Goal: Task Accomplishment & Management: Complete application form

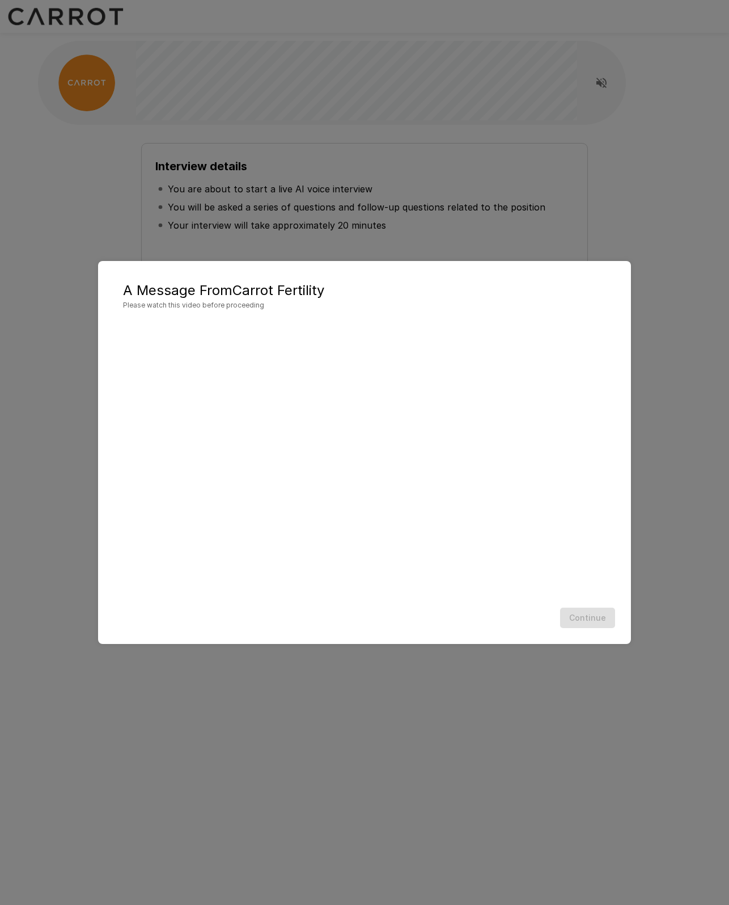
click at [489, 618] on div "Continue" at bounding box center [364, 618] width 510 height 30
click at [589, 621] on div "Continue" at bounding box center [364, 618] width 510 height 30
click at [591, 620] on div "Continue" at bounding box center [364, 618] width 510 height 30
click at [623, 245] on div "A Message From Carrot Fertility Please watch this video before proceeding Conti…" at bounding box center [364, 452] width 729 height 905
click at [633, 222] on div "A Message From Carrot Fertility Please watch this video before proceeding Conti…" at bounding box center [364, 452] width 729 height 905
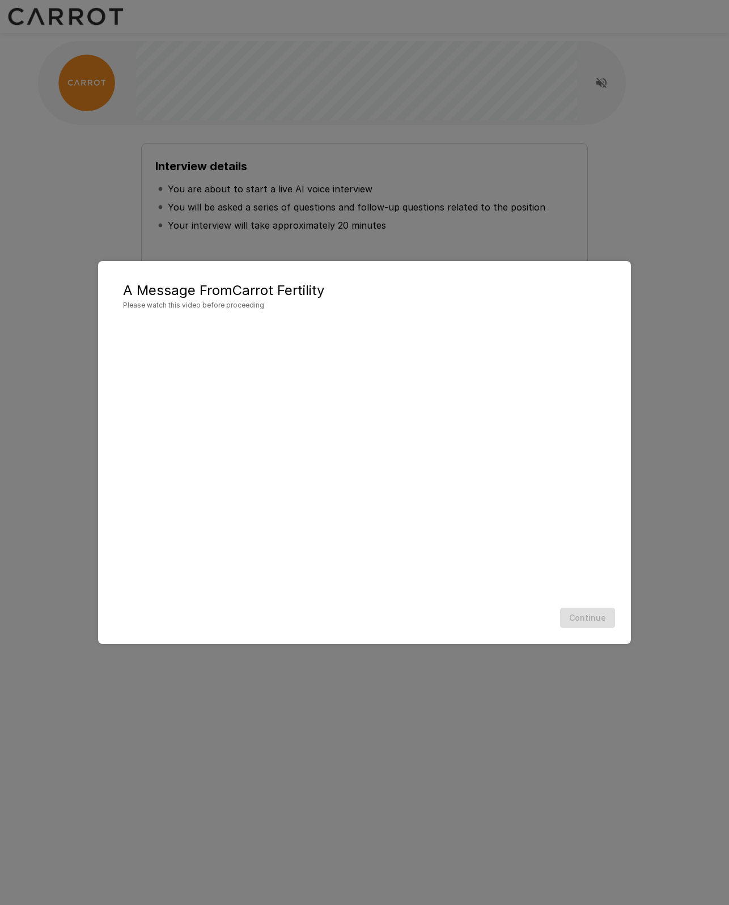
click at [637, 216] on div "A Message From Carrot Fertility Please watch this video before proceeding Conti…" at bounding box center [364, 452] width 729 height 905
click at [611, 279] on h2 "A Message From Carrot Fertility Please watch this video before proceeding" at bounding box center [364, 296] width 510 height 48
click at [603, 612] on div "Continue" at bounding box center [364, 618] width 510 height 30
click at [600, 618] on div "Continue" at bounding box center [364, 618] width 510 height 30
click at [580, 617] on button "Continue" at bounding box center [587, 617] width 55 height 21
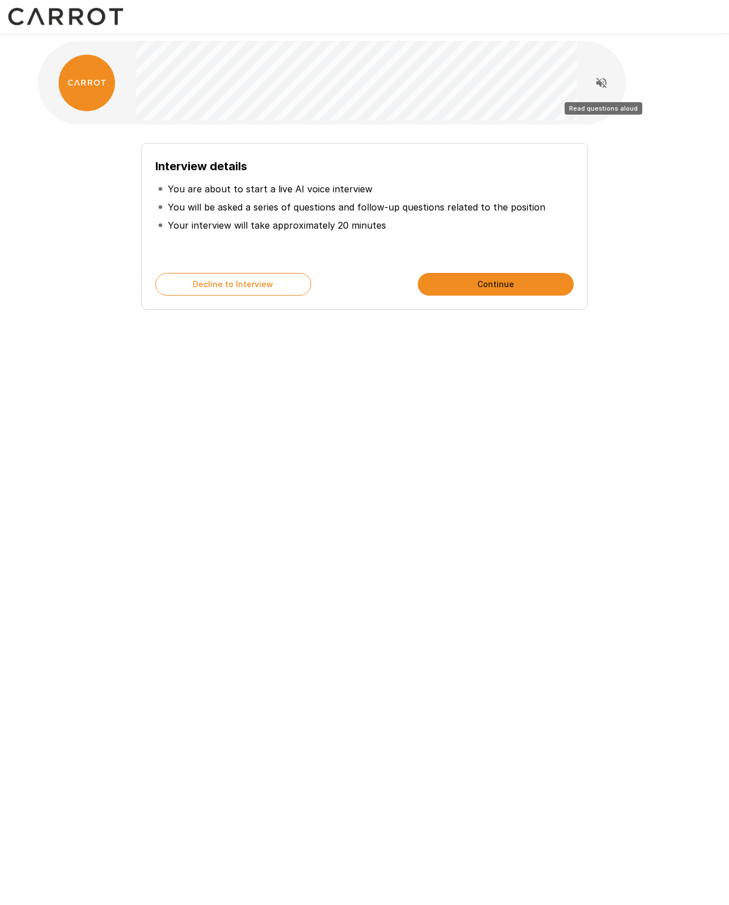
click at [603, 84] on icon "Read questions aloud" at bounding box center [602, 83] width 10 height 10
click at [602, 82] on icon "Stop reading questions aloud" at bounding box center [602, 83] width 14 height 14
click at [462, 285] on button "Continue" at bounding box center [496, 284] width 156 height 23
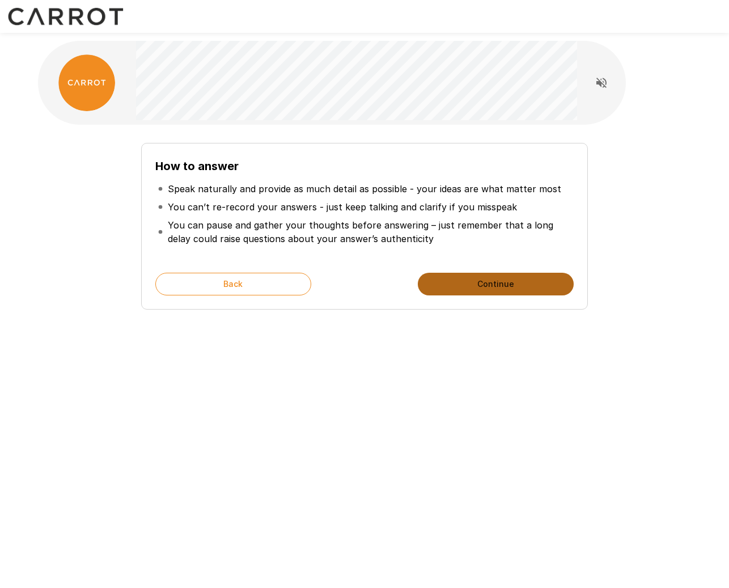
click at [483, 281] on button "Continue" at bounding box center [496, 284] width 156 height 23
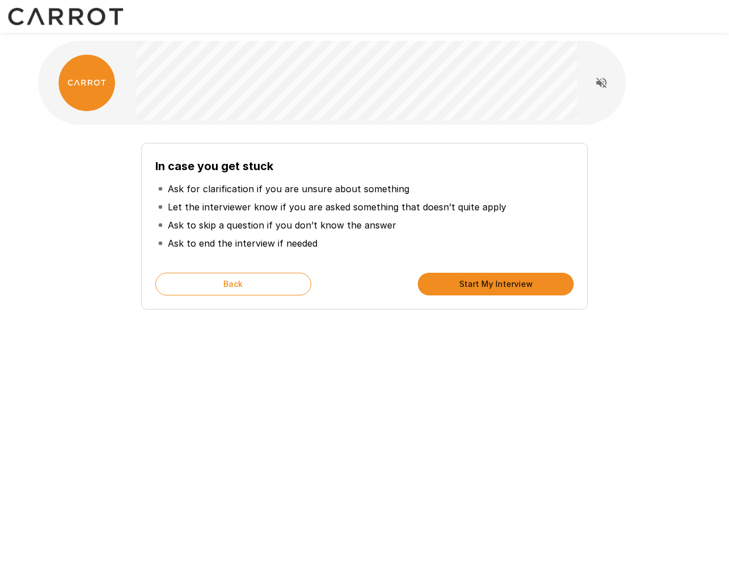
click at [481, 282] on button "Start My Interview" at bounding box center [496, 284] width 156 height 23
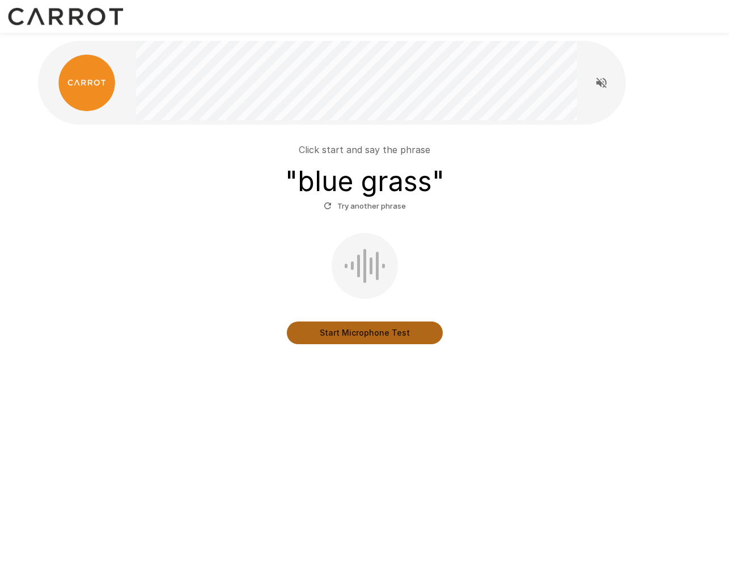
click at [370, 331] on button "Start Microphone Test" at bounding box center [365, 333] width 156 height 23
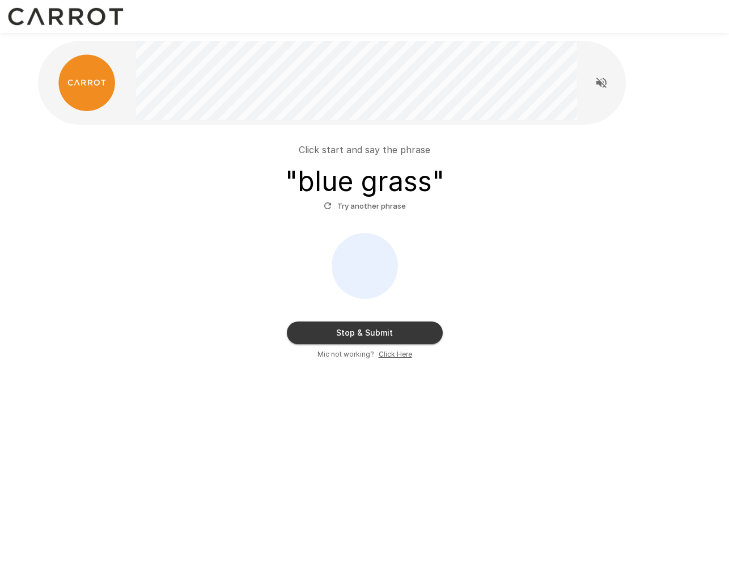
click at [405, 328] on button "Stop & Submit" at bounding box center [365, 333] width 156 height 23
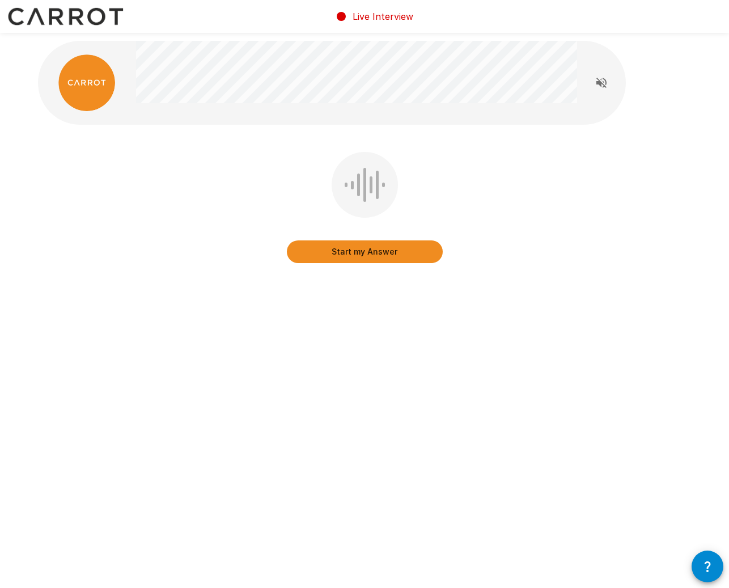
click at [383, 252] on button "Start my Answer" at bounding box center [365, 251] width 156 height 23
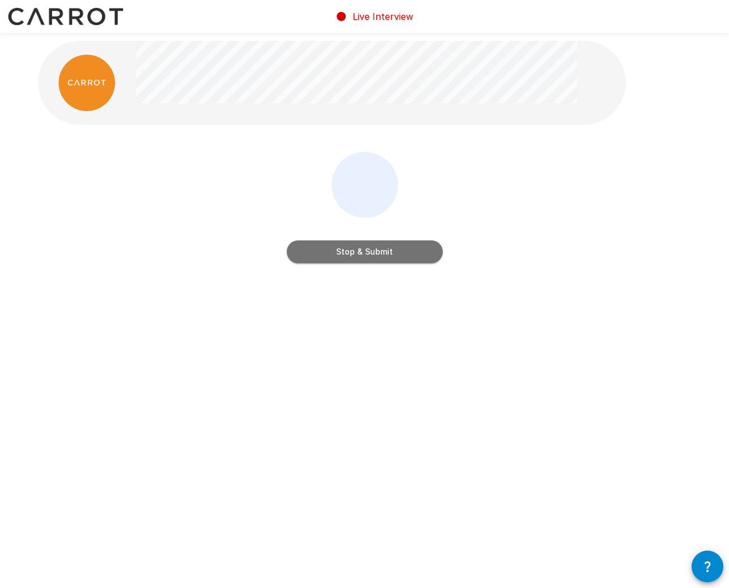
click at [375, 255] on button "Stop & Submit" at bounding box center [365, 251] width 156 height 23
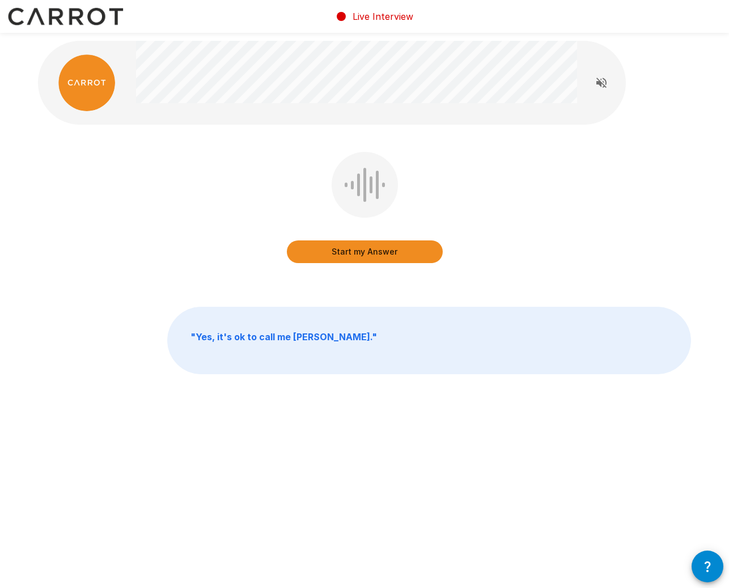
click at [369, 252] on button "Start my Answer" at bounding box center [365, 251] width 156 height 23
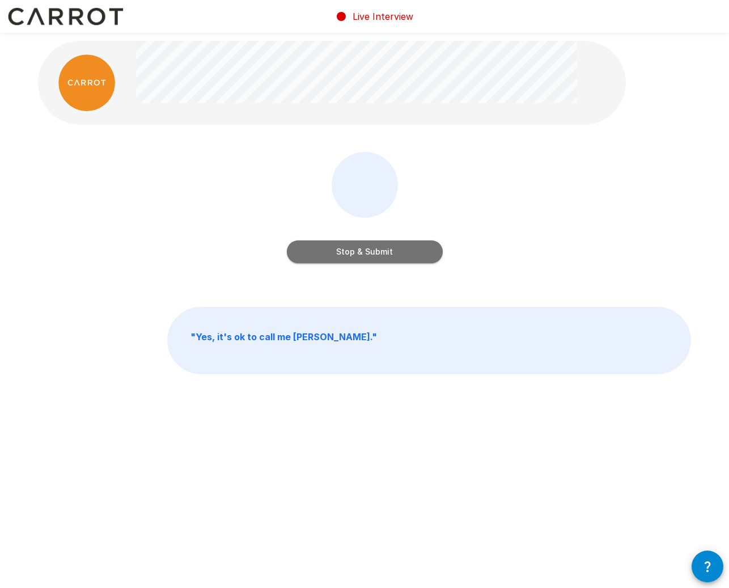
click at [391, 249] on button "Stop & Submit" at bounding box center [365, 251] width 156 height 23
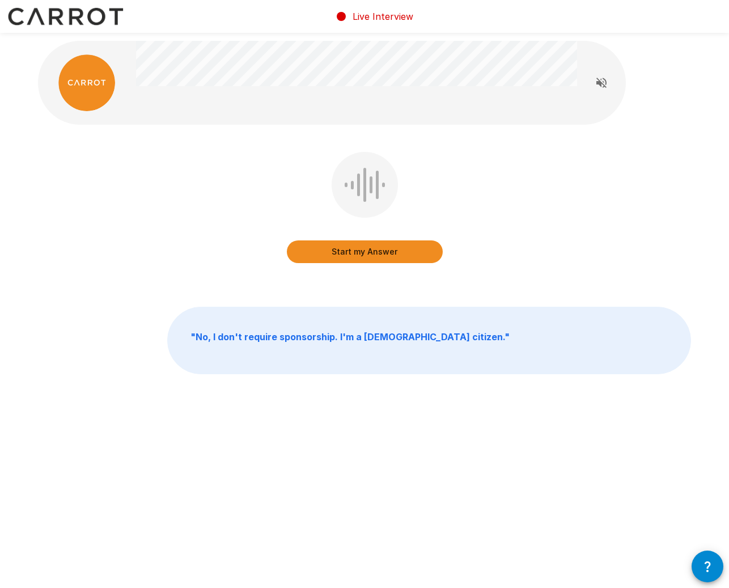
click at [369, 252] on button "Start my Answer" at bounding box center [365, 251] width 156 height 23
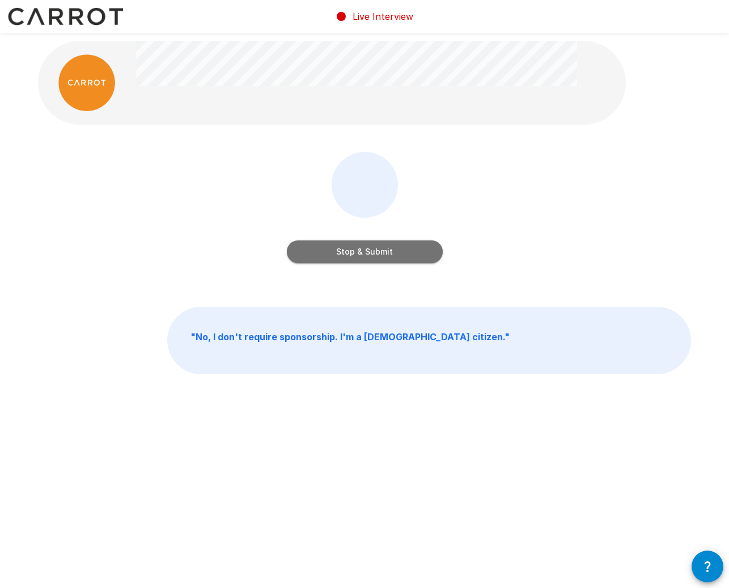
click at [379, 251] on button "Stop & Submit" at bounding box center [365, 251] width 156 height 23
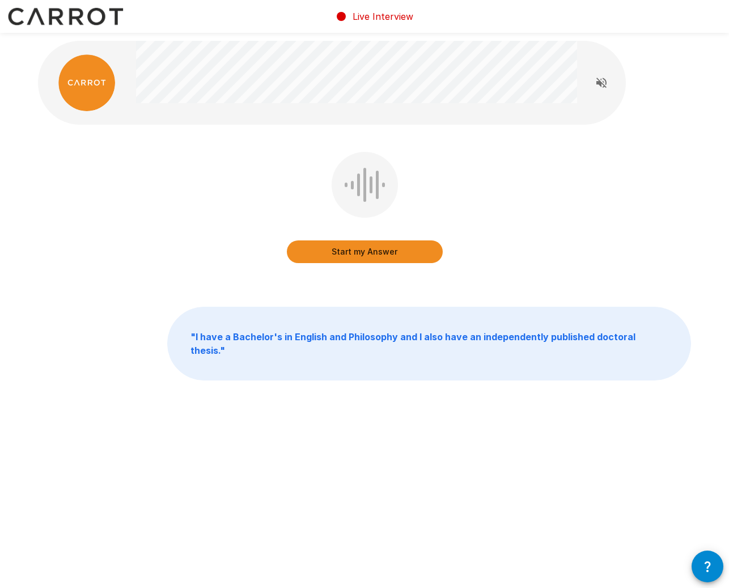
click at [377, 250] on button "Start my Answer" at bounding box center [365, 251] width 156 height 23
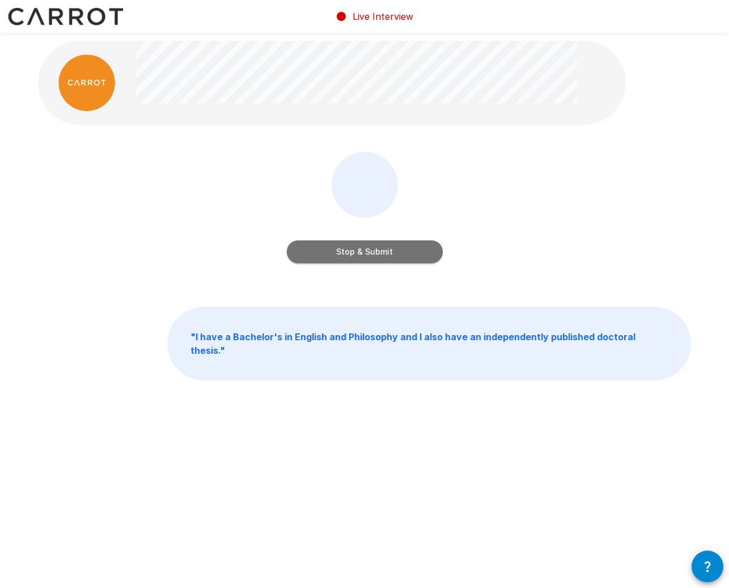
click at [371, 251] on button "Stop & Submit" at bounding box center [365, 251] width 156 height 23
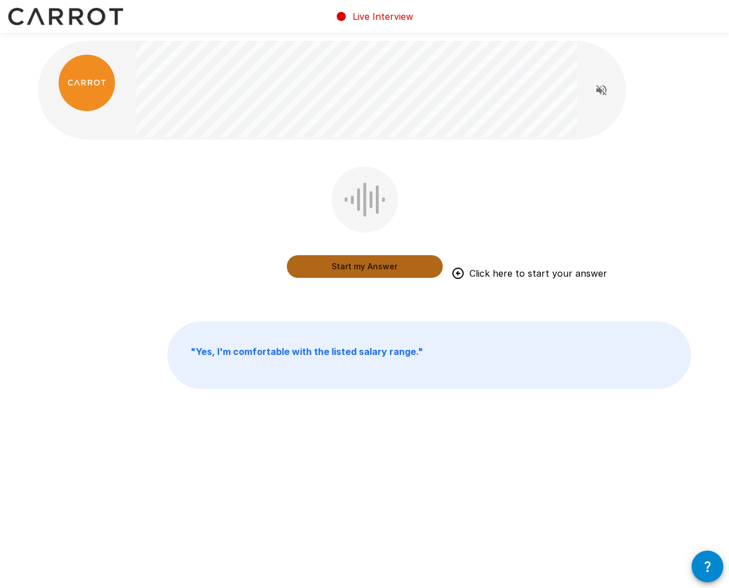
click at [374, 269] on button "Start my Answer" at bounding box center [365, 266] width 156 height 23
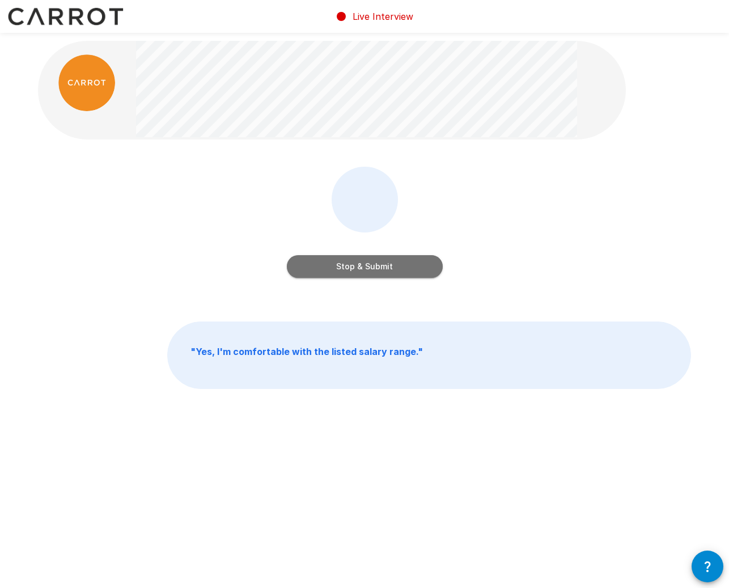
click at [348, 268] on button "Stop & Submit" at bounding box center [365, 266] width 156 height 23
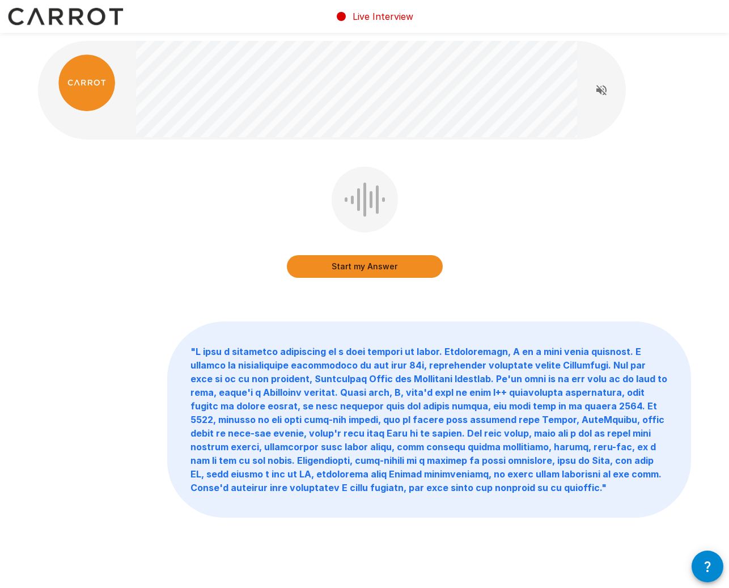
click at [360, 269] on button "Start my Answer" at bounding box center [365, 266] width 156 height 23
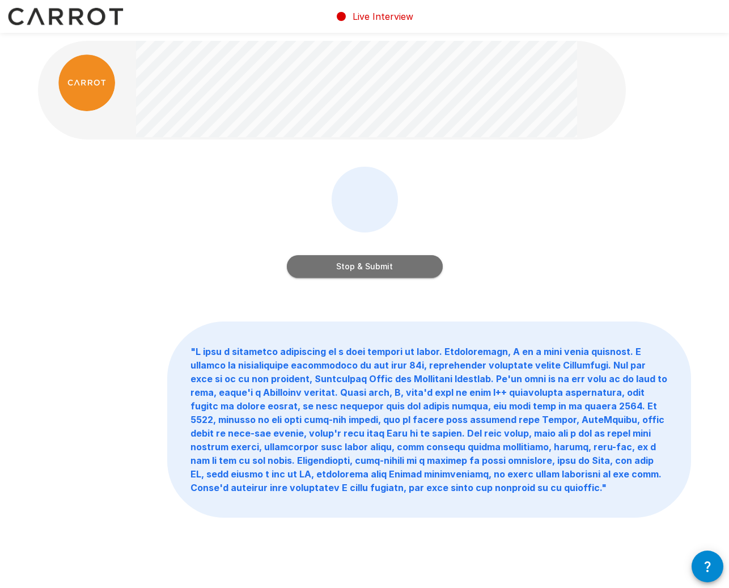
click at [365, 268] on button "Stop & Submit" at bounding box center [365, 266] width 156 height 23
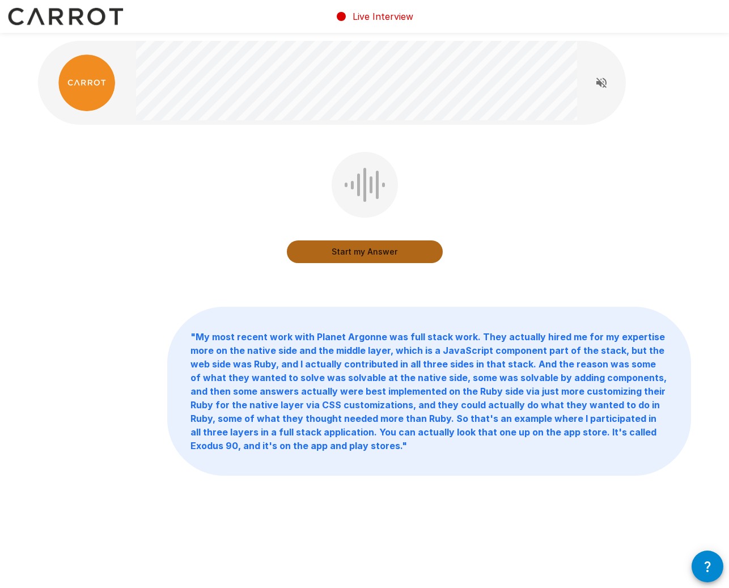
drag, startPoint x: 377, startPoint y: 256, endPoint x: 278, endPoint y: 232, distance: 101.1
click at [377, 256] on button "Start my Answer" at bounding box center [365, 251] width 156 height 23
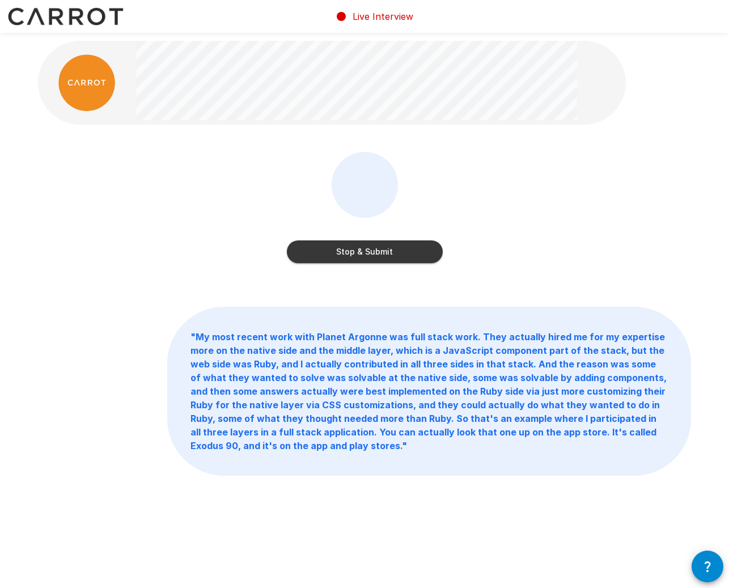
click at [362, 249] on button "Stop & Submit" at bounding box center [365, 251] width 156 height 23
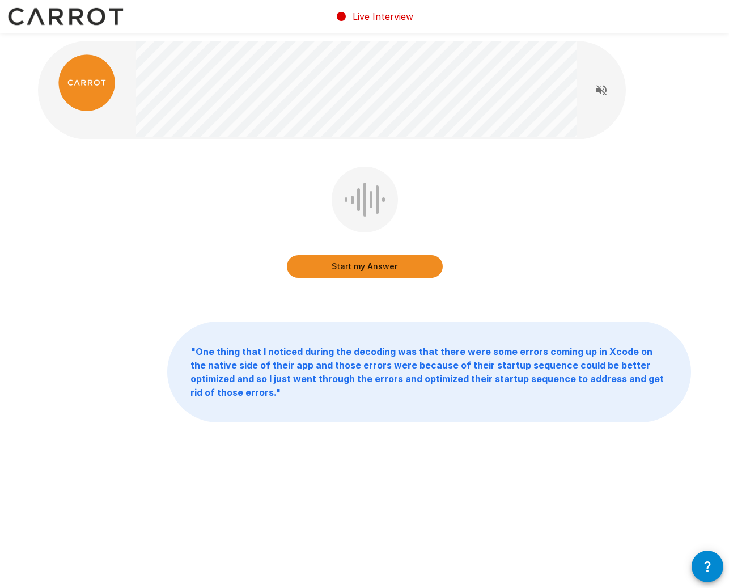
click at [358, 265] on button "Start my Answer" at bounding box center [365, 266] width 156 height 23
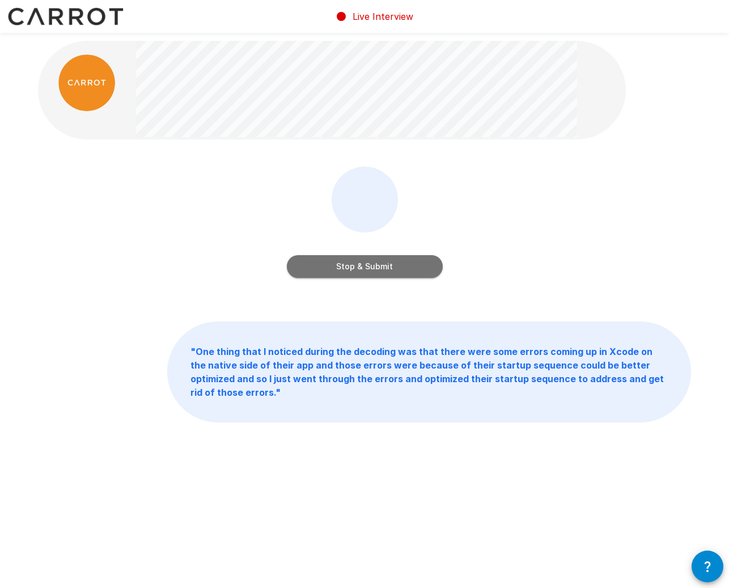
click at [359, 265] on button "Stop & Submit" at bounding box center [365, 266] width 156 height 23
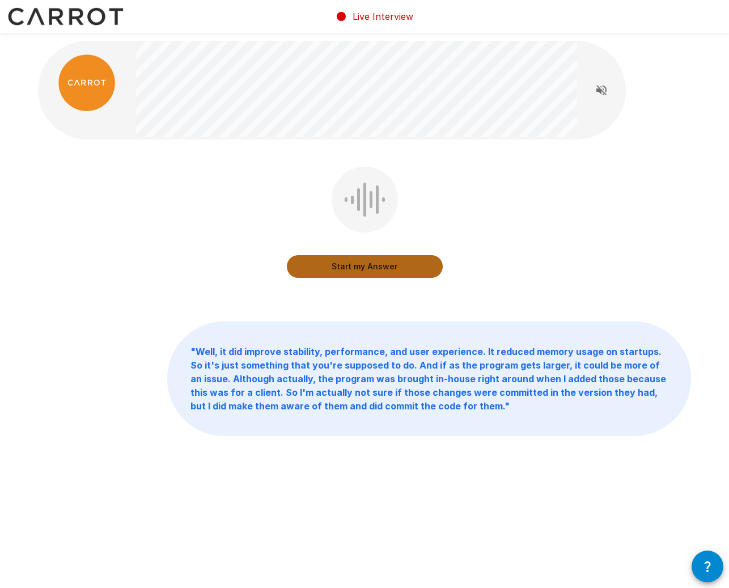
click at [369, 269] on button "Start my Answer" at bounding box center [365, 266] width 156 height 23
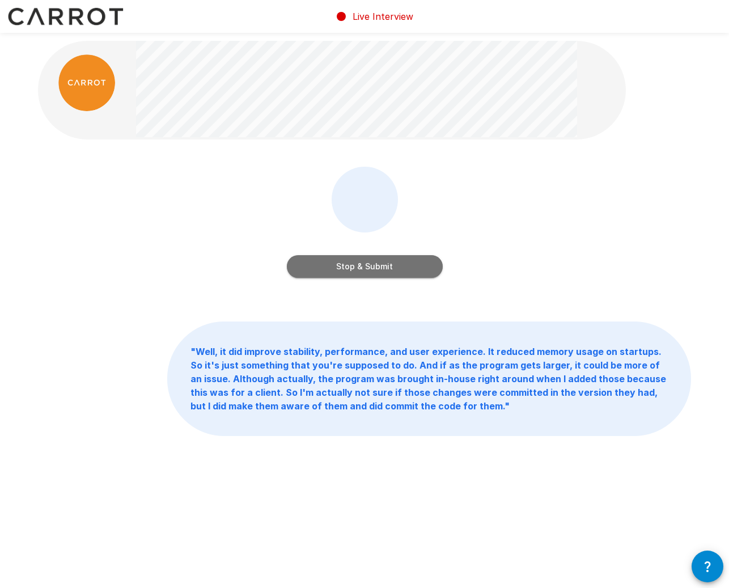
click at [330, 259] on button "Stop & Submit" at bounding box center [365, 266] width 156 height 23
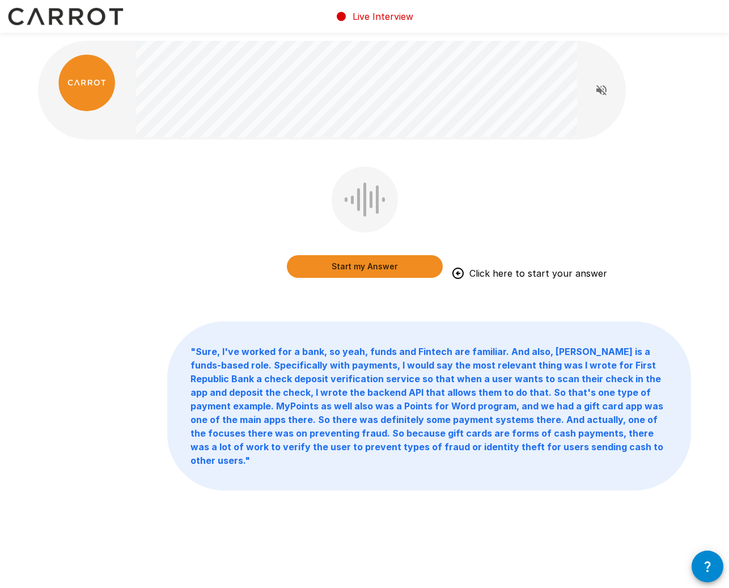
click at [358, 267] on button "Start my Answer" at bounding box center [365, 266] width 156 height 23
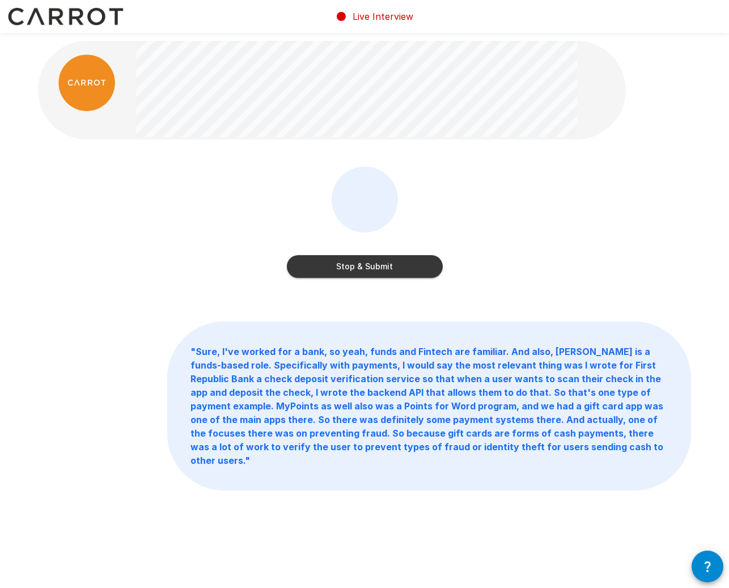
click at [366, 267] on button "Stop & Submit" at bounding box center [365, 266] width 156 height 23
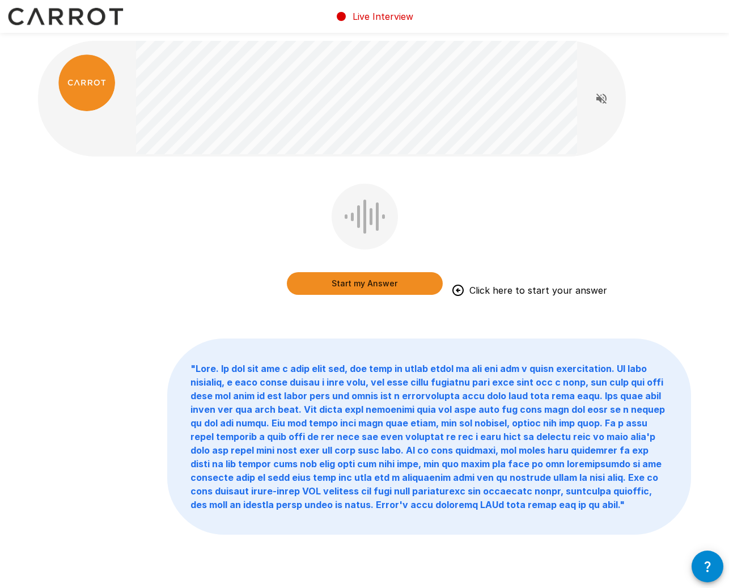
click at [319, 281] on button "Start my Answer" at bounding box center [365, 283] width 156 height 23
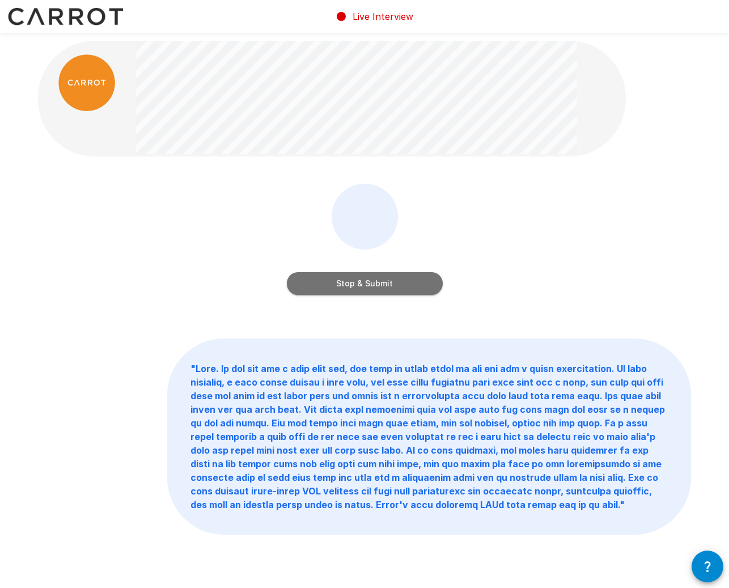
click at [382, 285] on button "Stop & Submit" at bounding box center [365, 283] width 156 height 23
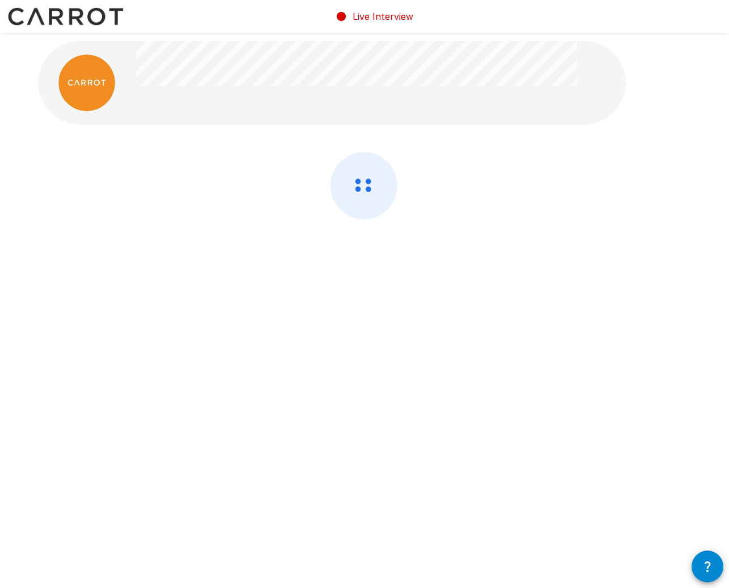
click at [269, 187] on div at bounding box center [364, 216] width 653 height 128
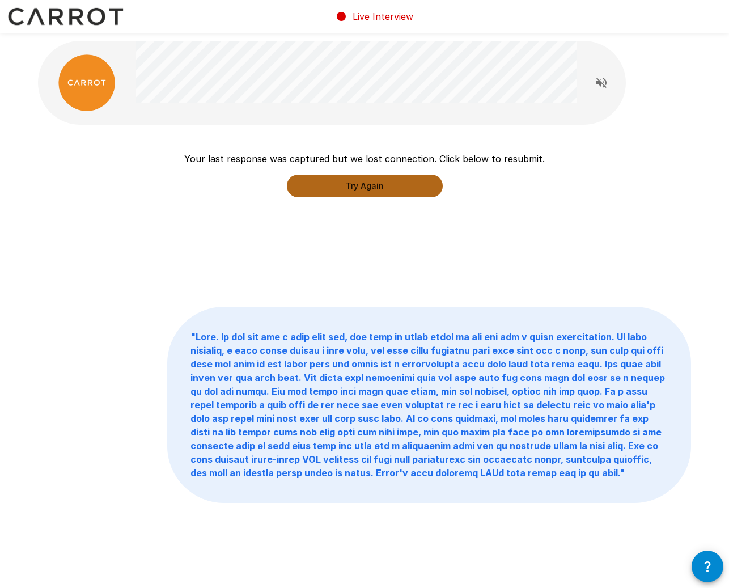
click at [352, 186] on button "Try Again" at bounding box center [365, 186] width 156 height 23
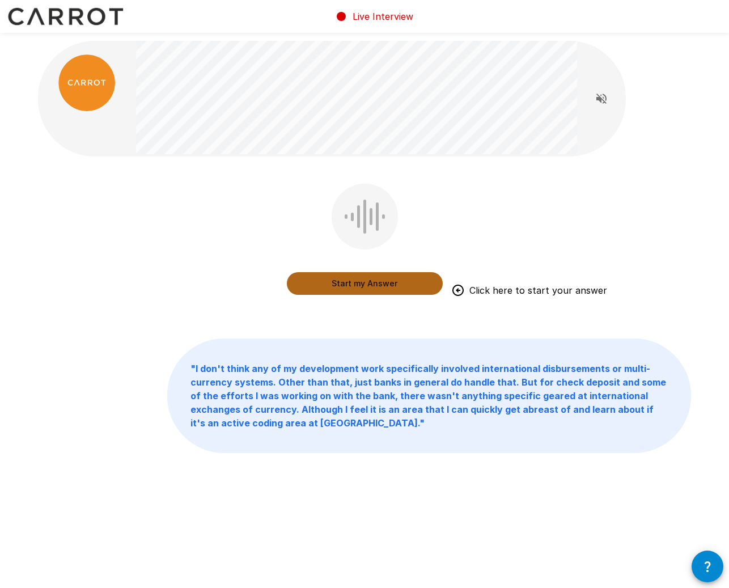
click at [354, 278] on button "Start my Answer" at bounding box center [365, 283] width 156 height 23
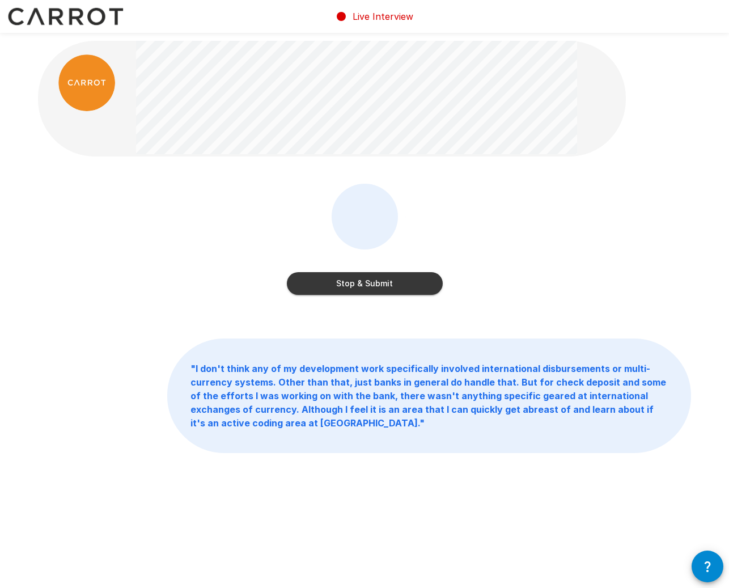
click at [374, 284] on button "Stop & Submit" at bounding box center [365, 283] width 156 height 23
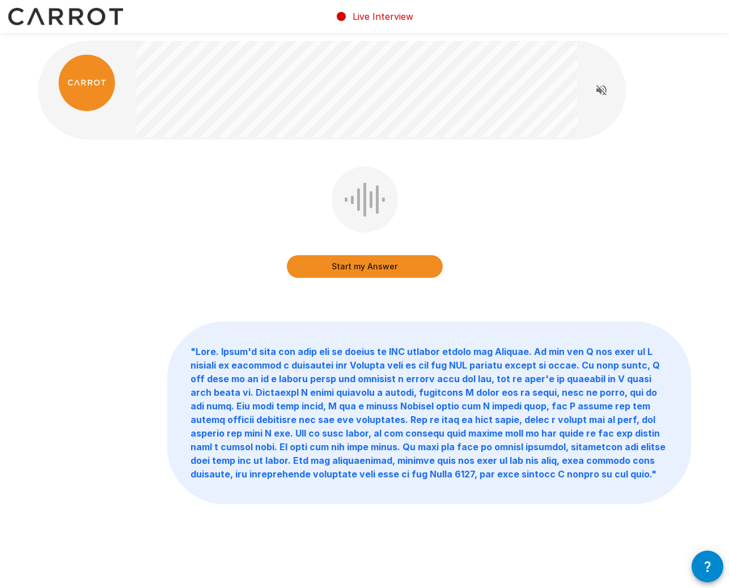
click at [370, 267] on button "Start my Answer" at bounding box center [365, 266] width 156 height 23
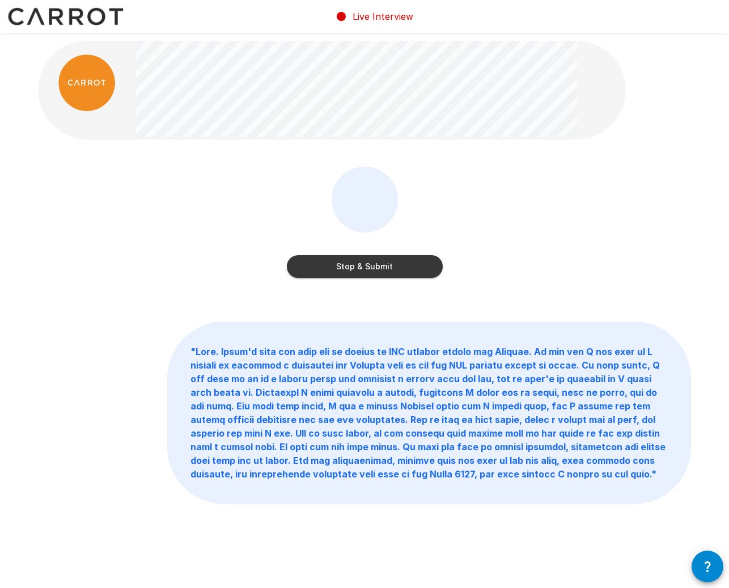
click at [326, 263] on button "Stop & Submit" at bounding box center [365, 266] width 156 height 23
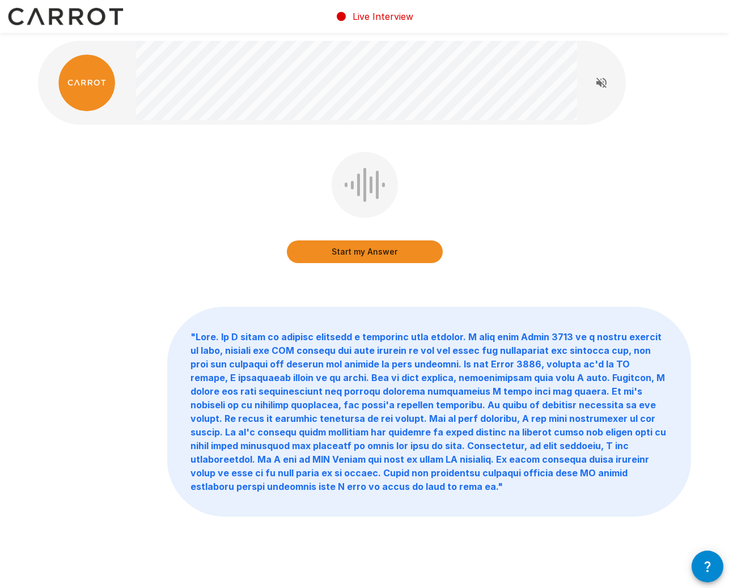
click at [386, 248] on button "Start my Answer" at bounding box center [365, 251] width 156 height 23
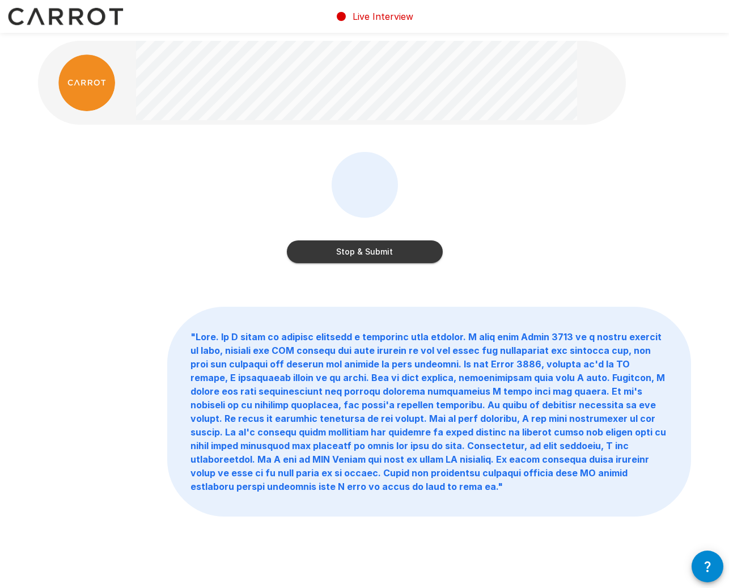
click at [374, 253] on button "Stop & Submit" at bounding box center [365, 251] width 156 height 23
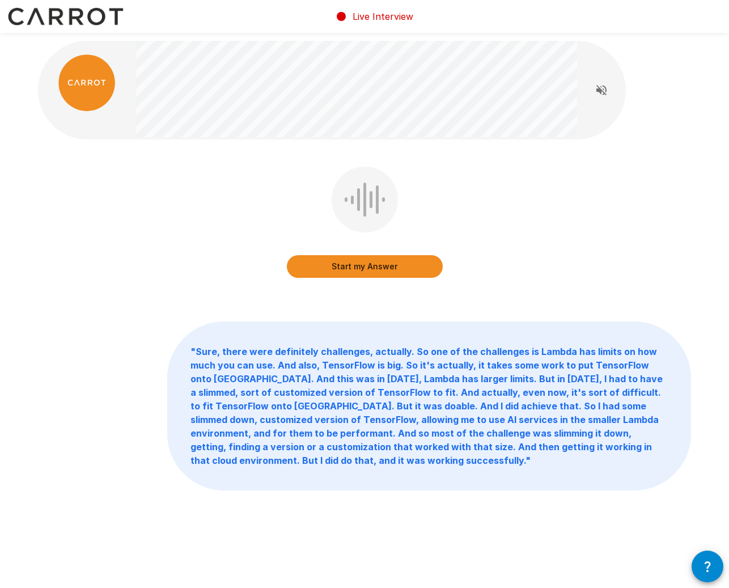
drag, startPoint x: 347, startPoint y: 267, endPoint x: 284, endPoint y: 241, distance: 67.9
click at [345, 266] on button "Start my Answer" at bounding box center [365, 266] width 156 height 23
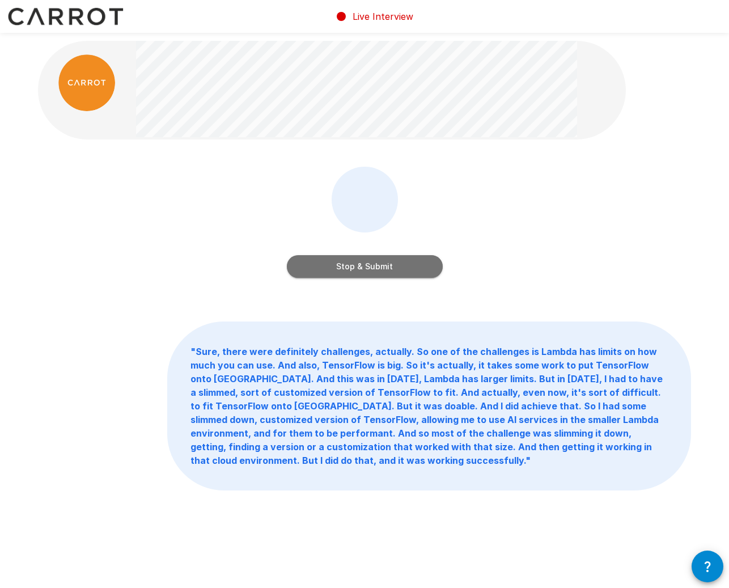
drag, startPoint x: 349, startPoint y: 264, endPoint x: 273, endPoint y: 232, distance: 82.9
click at [349, 264] on button "Stop & Submit" at bounding box center [365, 266] width 156 height 23
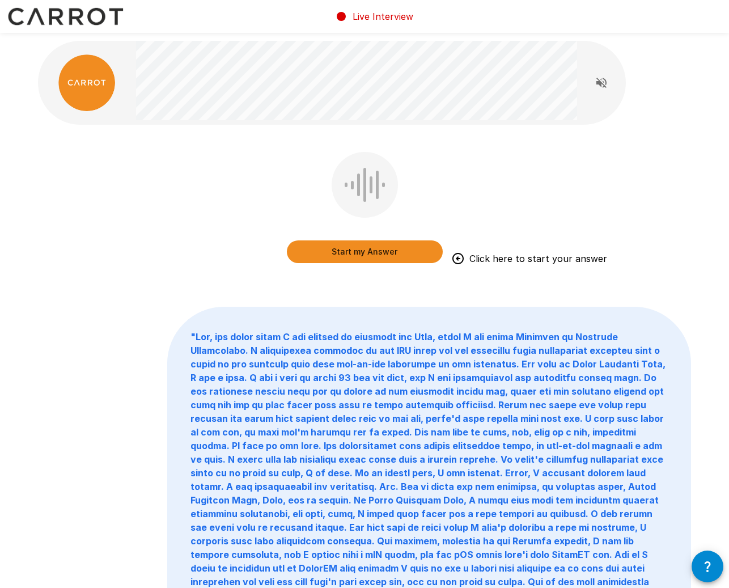
click at [371, 253] on button "Start my Answer" at bounding box center [365, 251] width 156 height 23
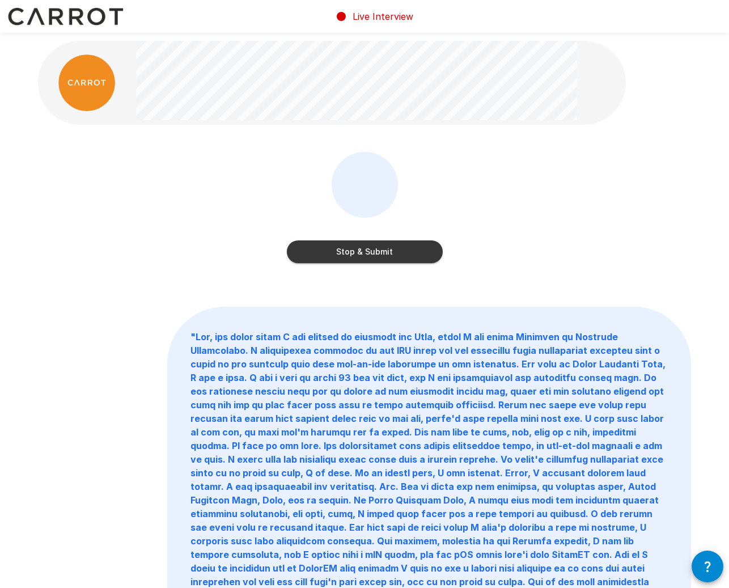
click at [347, 252] on button "Stop & Submit" at bounding box center [365, 251] width 156 height 23
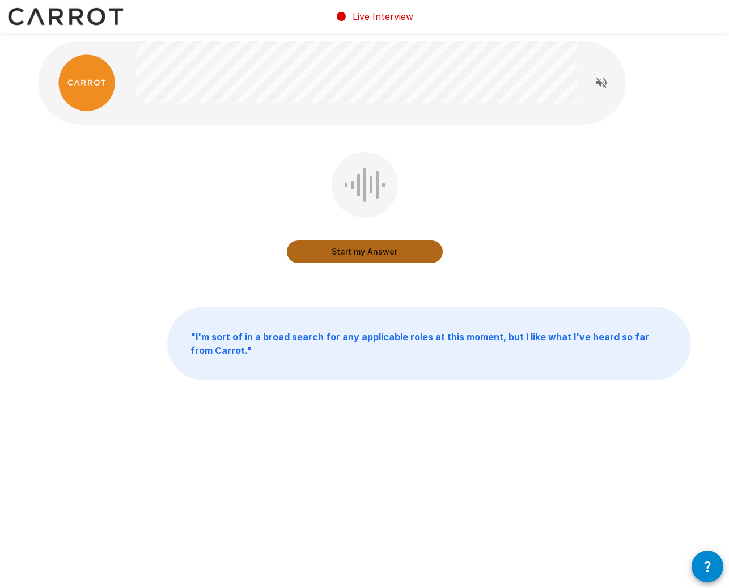
click at [364, 251] on button "Start my Answer" at bounding box center [365, 251] width 156 height 23
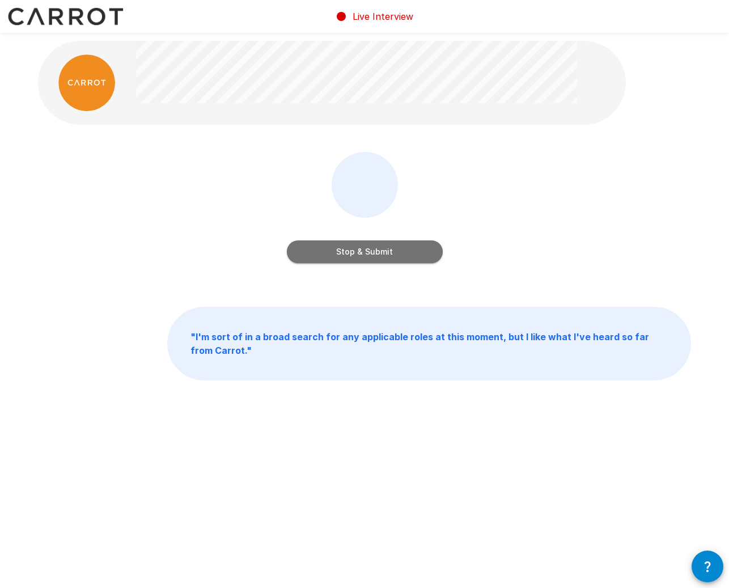
click at [357, 252] on button "Stop & Submit" at bounding box center [365, 251] width 156 height 23
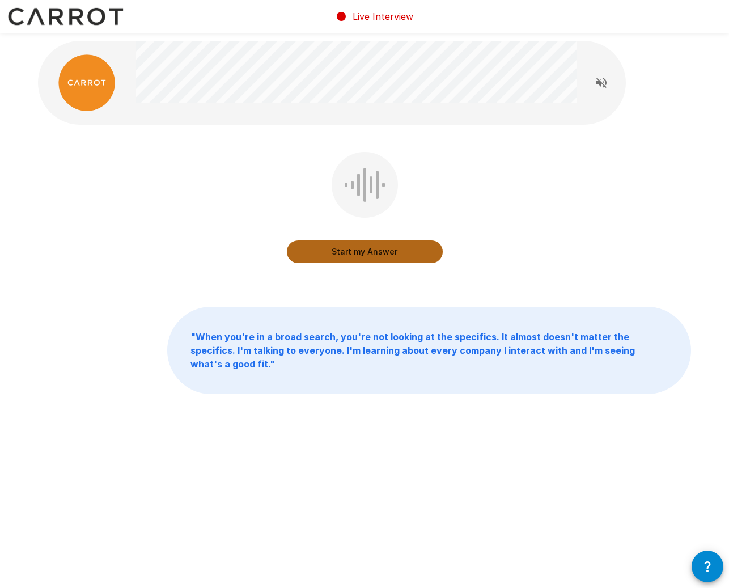
click at [340, 249] on button "Start my Answer" at bounding box center [365, 251] width 156 height 23
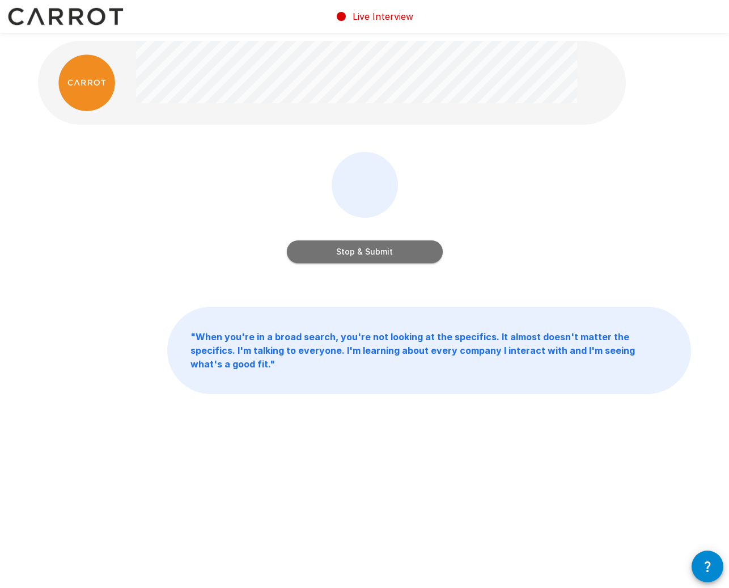
click at [385, 254] on button "Stop & Submit" at bounding box center [365, 251] width 156 height 23
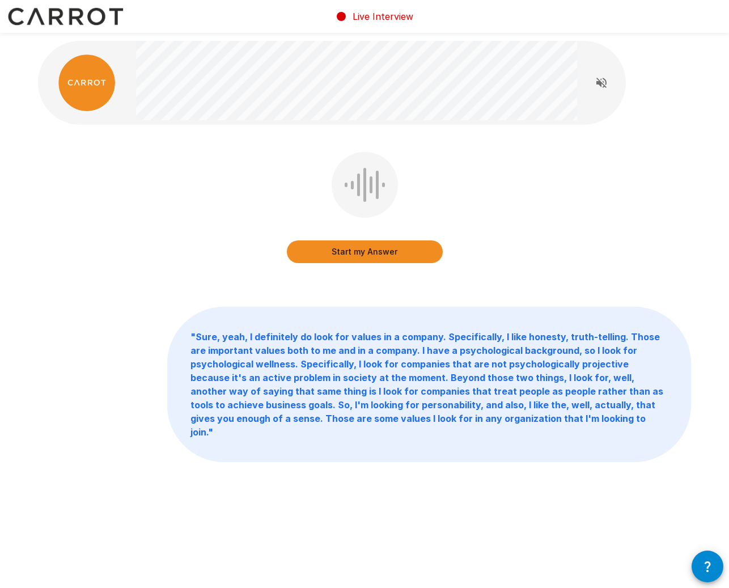
drag, startPoint x: 358, startPoint y: 253, endPoint x: 280, endPoint y: 222, distance: 84.0
click at [359, 253] on button "Start my Answer" at bounding box center [365, 251] width 156 height 23
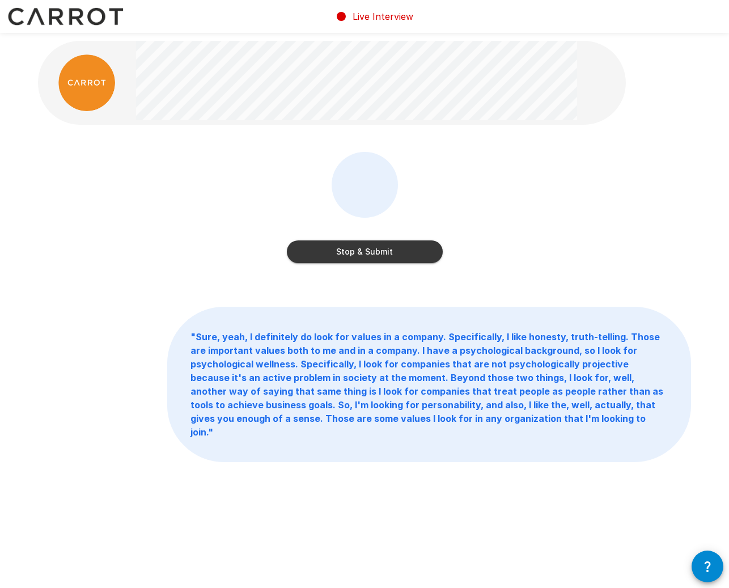
click at [329, 257] on button "Stop & Submit" at bounding box center [365, 251] width 156 height 23
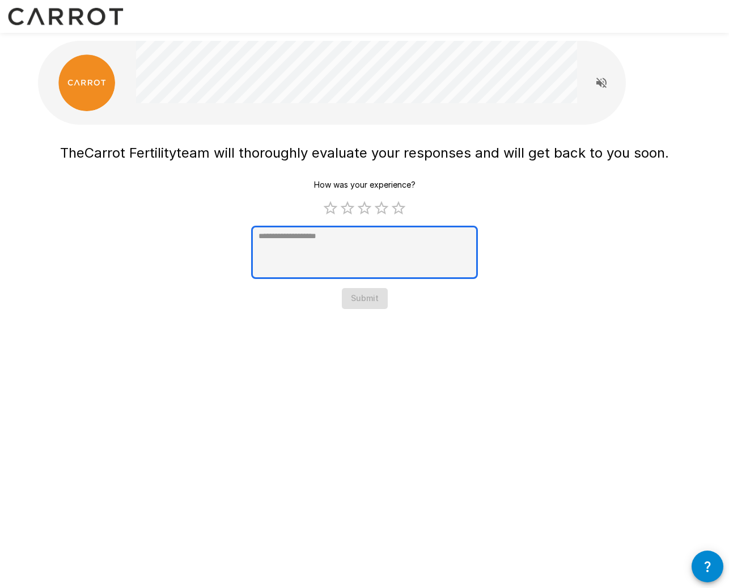
type textarea "*"
click at [364, 251] on textarea at bounding box center [364, 252] width 227 height 53
type textarea "*"
